Goal: Transaction & Acquisition: Purchase product/service

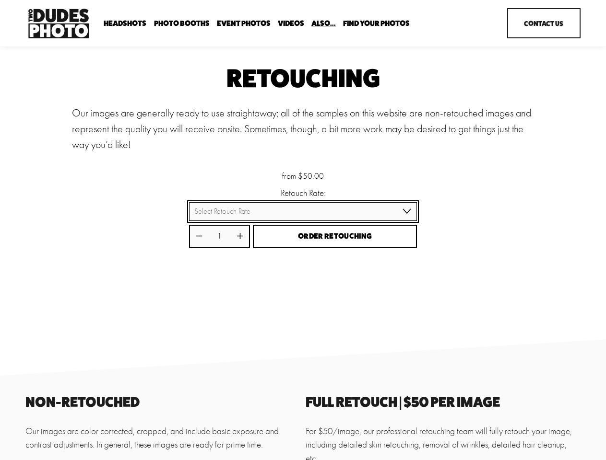
click at [303, 212] on select "Select Retouch Rate Individual Rate ($50/image) 4 Images ($150) 8 Images ($200)" at bounding box center [303, 211] width 228 height 19
select select "Individual Rate ($50/image)"
click at [189, 203] on select "Select Retouch Rate Individual Rate ($50/image) 4 Images ($150) 8 Images ($200)" at bounding box center [303, 211] width 228 height 19
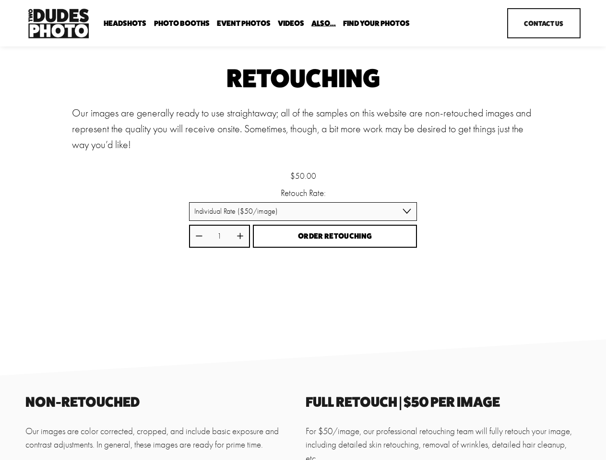
click at [240, 237] on icon "Increase quantity by 1" at bounding box center [240, 237] width 6 height 6
type input "2"
click at [335, 237] on span "Order Retouching" at bounding box center [335, 236] width 74 height 9
